Goal: Entertainment & Leisure: Browse casually

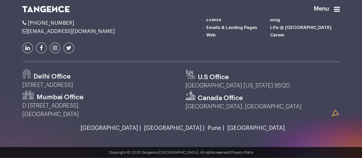
scroll to position [801, 0]
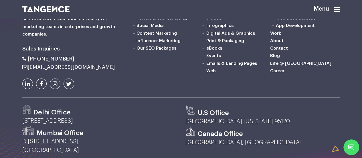
scroll to position [716, 0]
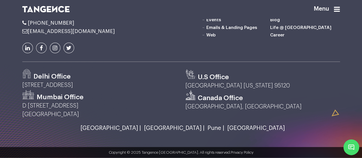
scroll to position [801, 0]
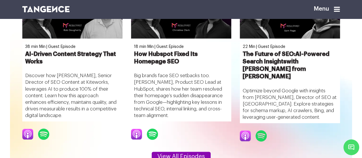
scroll to position [372, 0]
